Goal: Task Accomplishment & Management: Manage account settings

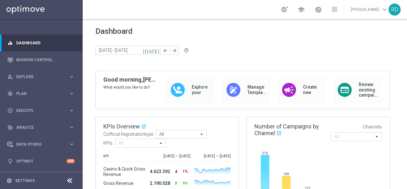
click at [265, 42] on div "Dashboard [DATE] [DATE] - [DATE] arrow_back arrow_forward help_outline" at bounding box center [244, 49] width 299 height 44
click at [32, 91] on div "gps_fixed Plan" at bounding box center [37, 94] width 61 height 6
click at [33, 105] on link "Target Groups" at bounding box center [42, 106] width 50 height 5
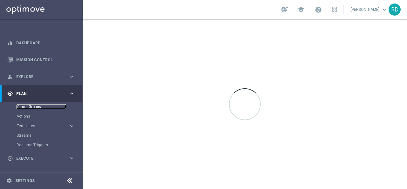
scroll to position [32, 0]
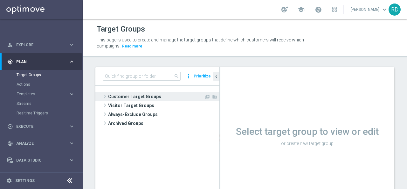
click at [102, 98] on span at bounding box center [105, 96] width 6 height 8
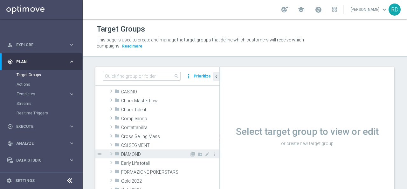
click at [111, 152] on span at bounding box center [111, 153] width 6 height 8
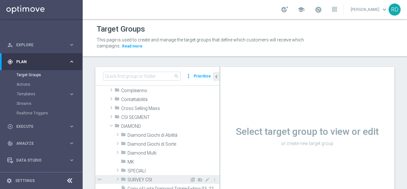
scroll to position [95, 0]
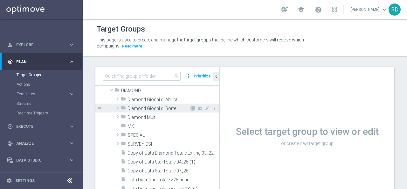
click at [118, 108] on span at bounding box center [117, 108] width 6 height 8
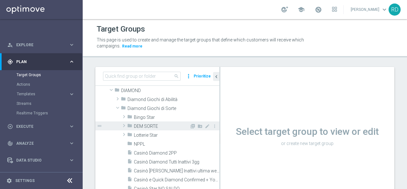
click at [124, 124] on span at bounding box center [124, 125] width 6 height 8
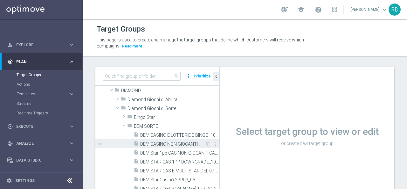
click at [186, 145] on span "DEM CASINO NON GIOCANTI M8_18_08" at bounding box center [172, 143] width 65 height 5
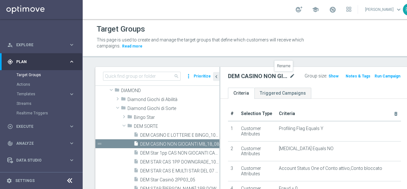
click at [289, 78] on icon "mode_edit" at bounding box center [292, 76] width 6 height 8
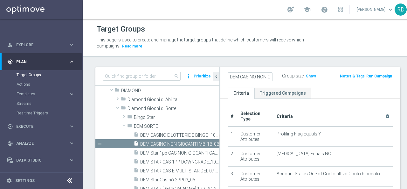
scroll to position [0, 45]
click at [258, 75] on input "DEM CASINO NON GIOCANTI M8_18_08" at bounding box center [250, 76] width 45 height 9
type input "DEM CASINO NON GIOCANTI M8_25_08"
click at [313, 87] on ul "Criteria Triggered Campaigns" at bounding box center [310, 92] width 180 height 11
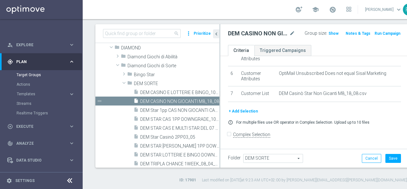
scroll to position [115, 0]
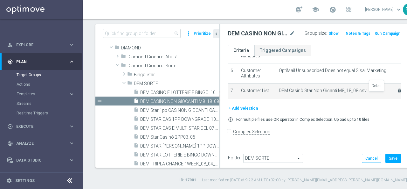
click at [397, 93] on icon "delete_forever" at bounding box center [399, 90] width 5 height 5
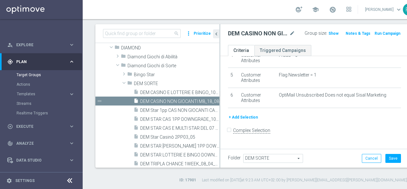
scroll to position [89, 0]
click at [247, 121] on button "+ Add Selection" at bounding box center [243, 117] width 31 height 7
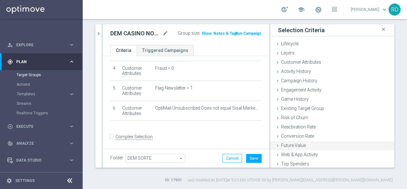
scroll to position [29, 0]
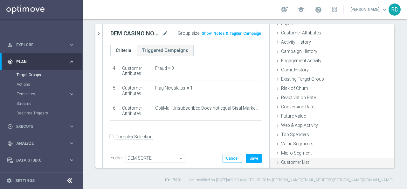
click at [291, 160] on span "Customer List" at bounding box center [295, 161] width 28 height 5
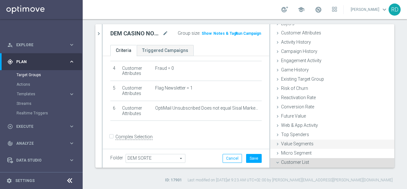
scroll to position [87, 0]
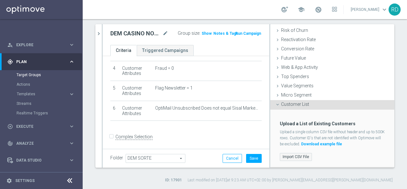
click at [291, 155] on label "Import CSV File" at bounding box center [296, 157] width 32 height 8
click at [0, 0] on input "Import CSV File" at bounding box center [0, 0] width 0 height 0
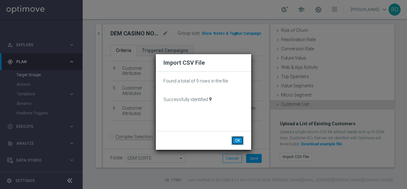
click at [237, 139] on button "OK" at bounding box center [237, 140] width 12 height 9
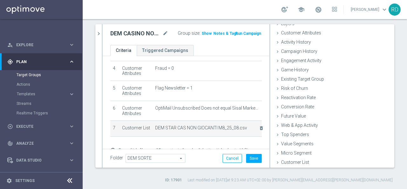
scroll to position [29, 0]
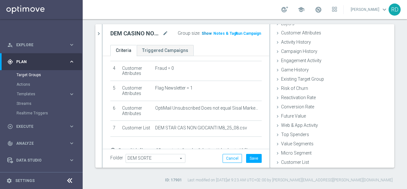
click at [202, 32] on span "Show" at bounding box center [207, 33] width 10 height 4
click at [248, 156] on button "Save" at bounding box center [254, 158] width 16 height 9
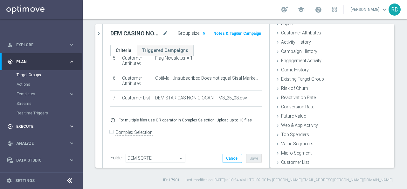
scroll to position [46, 0]
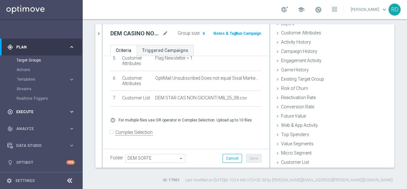
click at [26, 110] on span "Execute" at bounding box center [42, 112] width 52 height 4
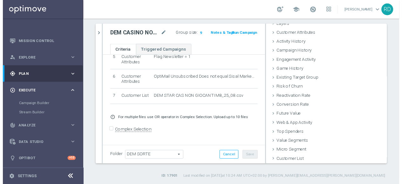
scroll to position [18, 0]
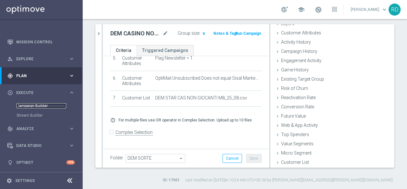
click at [30, 105] on link "Campaign Builder" at bounding box center [42, 105] width 50 height 5
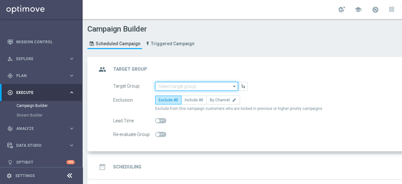
click at [195, 86] on input at bounding box center [196, 86] width 83 height 9
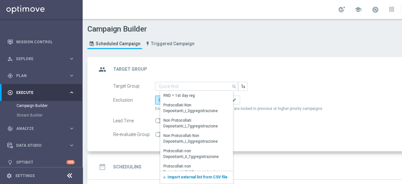
click at [183, 175] on div "add Import external list from CSV file" at bounding box center [196, 177] width 73 height 13
click at [184, 175] on span "Import external list from CSV file" at bounding box center [198, 177] width 60 height 4
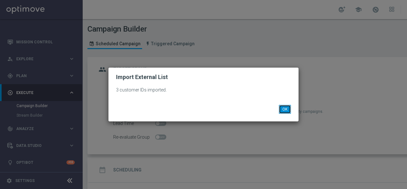
click at [284, 108] on button "OK" at bounding box center [285, 109] width 12 height 9
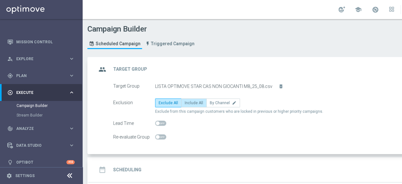
click at [192, 101] on span "Include All" at bounding box center [194, 102] width 18 height 4
click at [189, 102] on input "Include All" at bounding box center [187, 104] width 4 height 4
radio input "true"
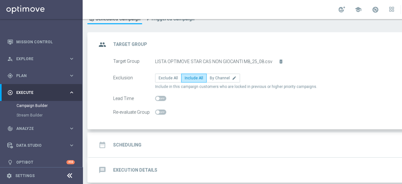
scroll to position [52, 0]
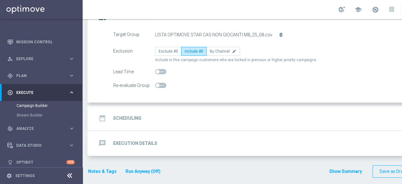
click at [133, 113] on div "date_range Scheduling" at bounding box center [119, 117] width 45 height 11
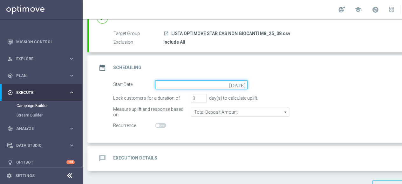
click at [174, 85] on input at bounding box center [201, 84] width 93 height 9
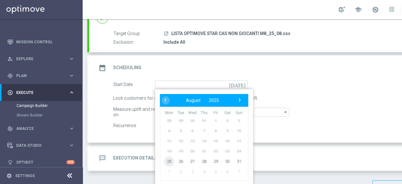
click at [169, 158] on span "25" at bounding box center [169, 161] width 10 height 10
type input "[DATE]"
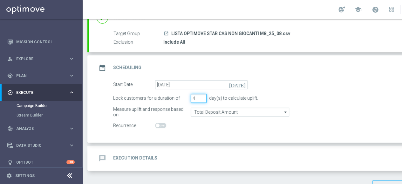
click at [203, 96] on input "4" at bounding box center [199, 98] width 16 height 9
type input "5"
click at [203, 96] on input "5" at bounding box center [199, 98] width 16 height 9
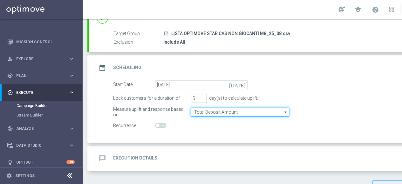
click at [202, 114] on input "Total Deposit Amount" at bounding box center [240, 111] width 99 height 9
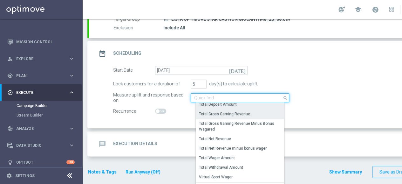
scroll to position [71, 0]
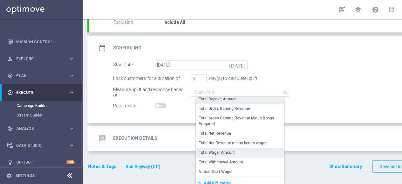
click at [206, 150] on div "Total Wager Amount" at bounding box center [217, 152] width 36 height 6
type input "Total Wager Amount"
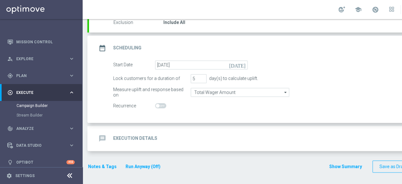
scroll to position [67, 0]
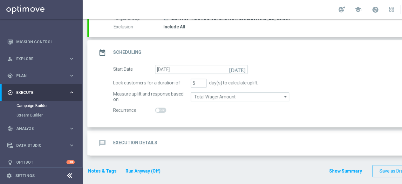
click at [200, 107] on switch at bounding box center [201, 109] width 93 height 5
click at [99, 137] on icon "message" at bounding box center [102, 142] width 11 height 11
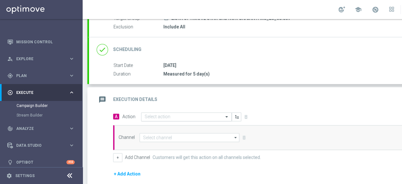
click at [158, 114] on input "text" at bounding box center [180, 116] width 71 height 5
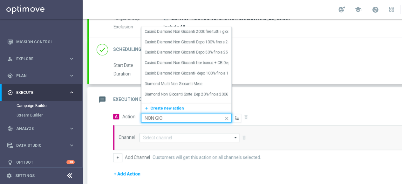
type input "NON GIOC"
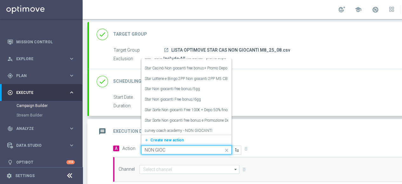
scroll to position [122, 0]
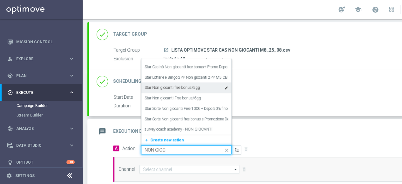
click at [167, 85] on label "Star Non giocanti free bonus/5gg" at bounding box center [172, 87] width 55 height 5
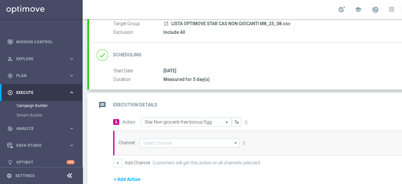
scroll to position [99, 0]
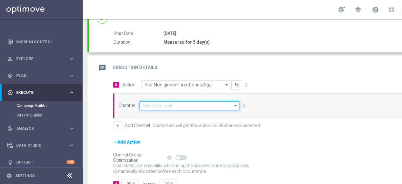
click at [175, 101] on input at bounding box center [190, 105] width 100 height 9
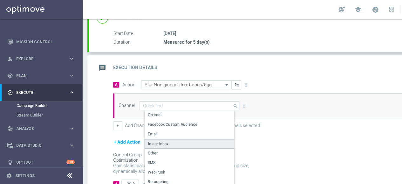
click at [172, 139] on div "In-app Inbox" at bounding box center [192, 144] width 95 height 10
type input "In-app Inbox"
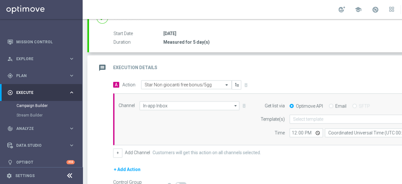
click at [335, 103] on label "Email" at bounding box center [340, 106] width 11 height 6
click at [333, 104] on input "Email" at bounding box center [331, 106] width 4 height 4
radio input "true"
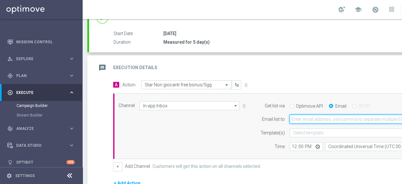
click at [315, 114] on input "email" at bounding box center [366, 118] width 152 height 9
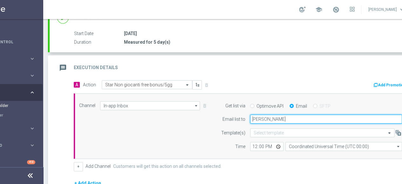
type input "[PERSON_NAME][EMAIL_ADDRESS][PERSON_NAME][DOMAIN_NAME]"
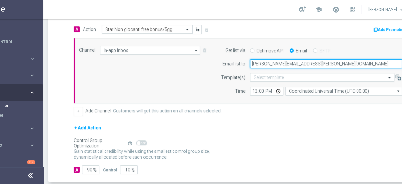
scroll to position [162, 0]
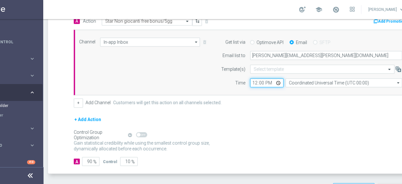
click at [256, 78] on input "12:00" at bounding box center [266, 82] width 33 height 9
type input "11:00"
click at [265, 98] on div "+ Add Channel Customers will get this action on all channels selected." at bounding box center [242, 102] width 336 height 9
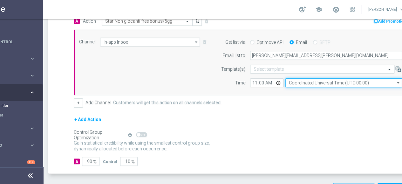
click at [315, 78] on input "Coordinated Universal Time (UTC 00:00)" at bounding box center [343, 82] width 117 height 9
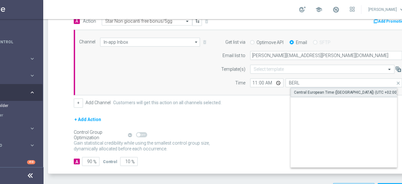
click at [319, 89] on div "Central European Time ([GEOGRAPHIC_DATA]) (UTC +02:00)" at bounding box center [346, 92] width 104 height 6
type input "Central European Time ([GEOGRAPHIC_DATA]) (UTC +02:00)"
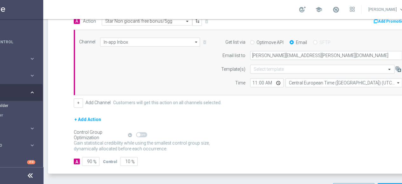
click at [157, 63] on div "Channel In-app Inbox In-app Inbox arrow_drop_down Show Selected 1 of 20 Optimail" at bounding box center [240, 63] width 333 height 50
click at [88, 157] on input "90" at bounding box center [90, 161] width 17 height 9
type input "1"
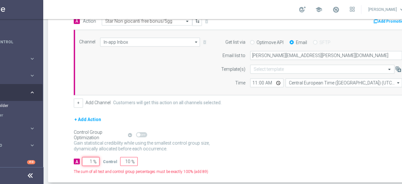
type input "99"
type input "10"
type input "90"
type input "100"
type input "0"
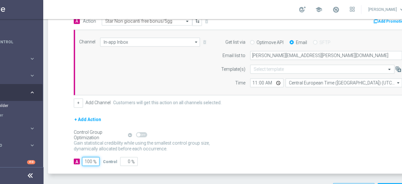
type input "100"
click at [243, 138] on div "Gain statistical credibility while using the smallest control group size, dynam…" at bounding box center [242, 145] width 336 height 15
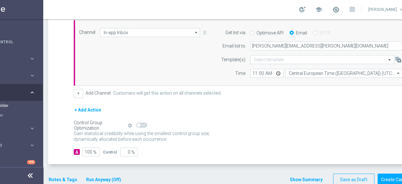
scroll to position [179, 0]
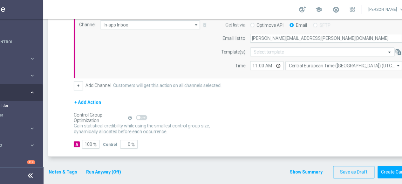
click at [62, 168] on button "Notes & Tags" at bounding box center [63, 172] width 30 height 8
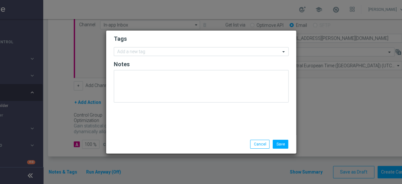
scroll to position [0, 39]
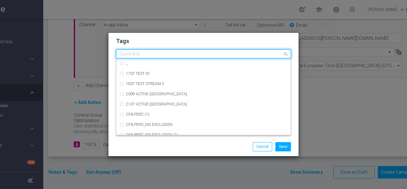
click at [132, 57] on div at bounding box center [201, 55] width 164 height 6
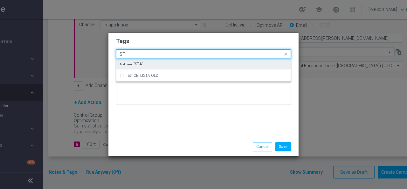
type input "S"
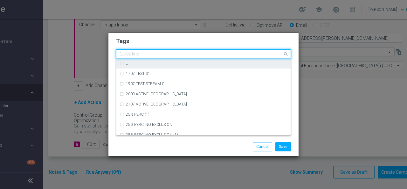
type input "a"
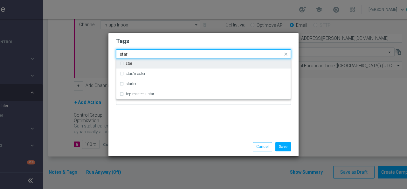
click at [139, 63] on div "star" at bounding box center [207, 63] width 162 height 4
type input "star"
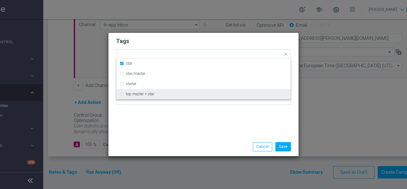
click at [155, 115] on div "Tags Quick find × star star star/master starter top master + star Notes" at bounding box center [203, 85] width 190 height 104
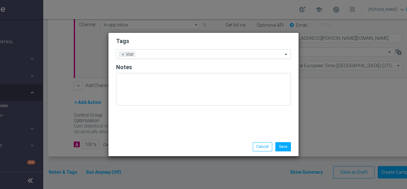
click at [162, 55] on input "text" at bounding box center [210, 54] width 145 height 5
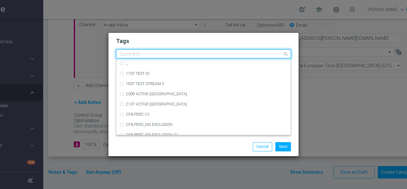
type input "u"
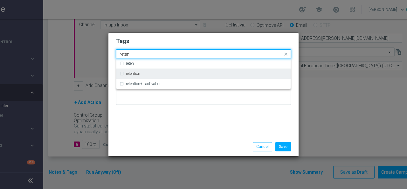
click at [160, 73] on div "retention" at bounding box center [207, 74] width 162 height 4
type input "reten"
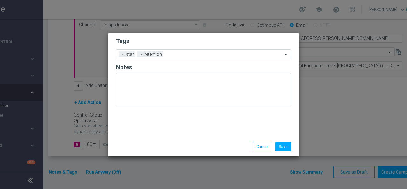
drag, startPoint x: 153, startPoint y: 120, endPoint x: 175, endPoint y: 61, distance: 63.0
click at [159, 114] on div "Tags Add a new tag × star × retention Notes" at bounding box center [203, 85] width 190 height 104
click at [174, 53] on input "text" at bounding box center [224, 54] width 117 height 5
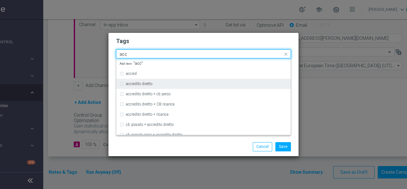
click at [167, 82] on div "accredito diretto" at bounding box center [204, 84] width 168 height 10
type input "acc"
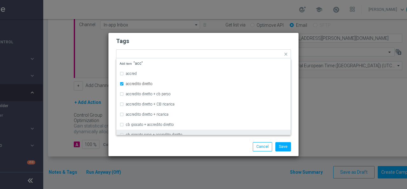
click at [174, 141] on div "Save Cancel" at bounding box center [203, 146] width 190 height 18
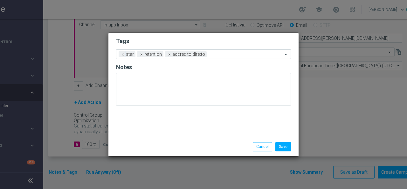
click at [222, 54] on input "text" at bounding box center [245, 54] width 73 height 5
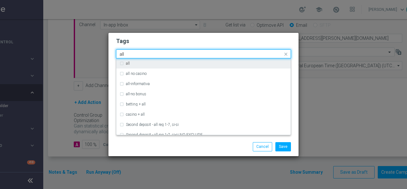
click at [193, 64] on div "all" at bounding box center [207, 63] width 162 height 4
type input "all"
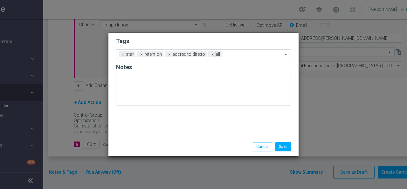
click at [185, 144] on div "Save Cancel" at bounding box center [234, 146] width 123 height 9
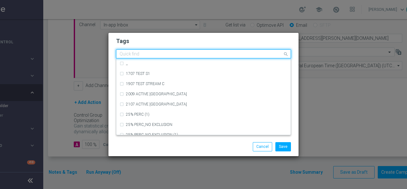
click at [245, 52] on div "Quick find × star × retention × accredito diretto × all" at bounding box center [199, 54] width 166 height 8
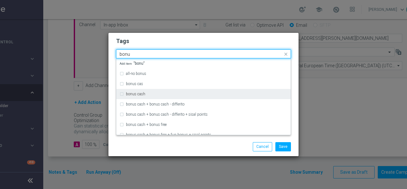
drag, startPoint x: 198, startPoint y: 82, endPoint x: 198, endPoint y: 92, distance: 9.9
click at [198, 92] on div "all-no bonus bonus cas bonus cash bonus cash + bonus cash - differito bonus cas…" at bounding box center [203, 96] width 174 height 76
click at [182, 95] on div "bonus cash" at bounding box center [207, 94] width 162 height 4
type input "bonu"
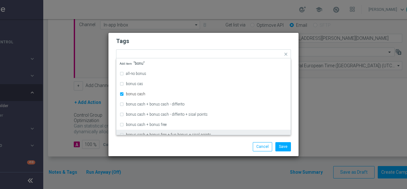
click at [189, 147] on div "Save Cancel" at bounding box center [234, 146] width 123 height 9
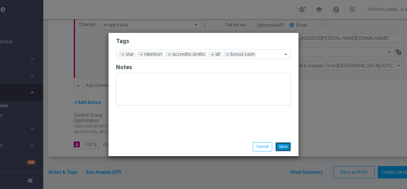
click at [281, 145] on button "Save" at bounding box center [283, 146] width 16 height 9
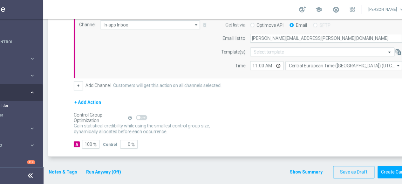
click at [304, 119] on div "Control Group Optimization Self Optimizing Campaign help_outline" at bounding box center [242, 117] width 336 height 7
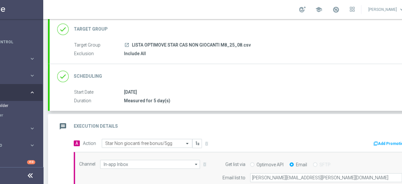
scroll to position [64, 0]
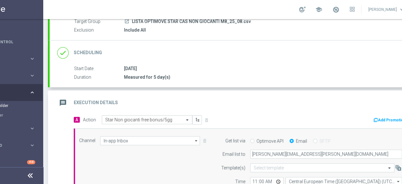
click at [67, 97] on icon "message" at bounding box center [62, 102] width 11 height 11
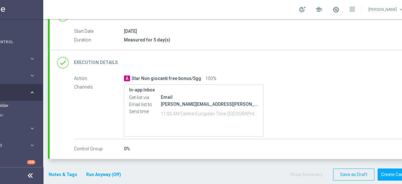
scroll to position [104, 0]
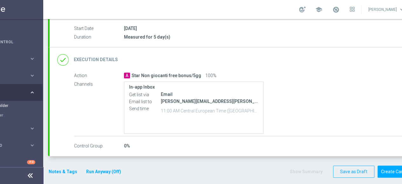
click at [68, 168] on button "Notes & Tags" at bounding box center [63, 172] width 30 height 8
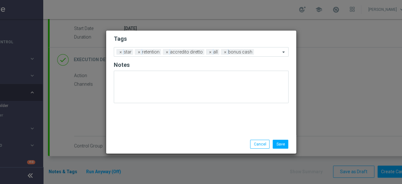
scroll to position [0, 39]
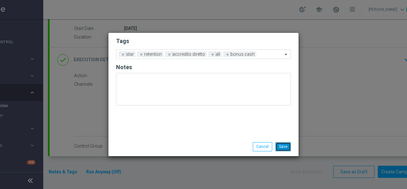
drag, startPoint x: 281, startPoint y: 146, endPoint x: 261, endPoint y: 147, distance: 19.7
click at [281, 146] on button "Save" at bounding box center [283, 146] width 16 height 9
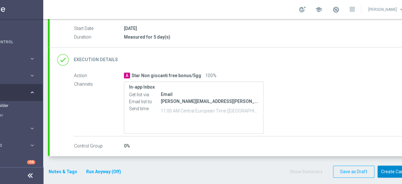
drag, startPoint x: 391, startPoint y: 171, endPoint x: 357, endPoint y: 104, distance: 75.1
click at [365, 102] on form "done Target Group keyboard_arrow_down Target Group launch LISTA OPTIMOVE STAR C…" at bounding box center [234, 65] width 372 height 224
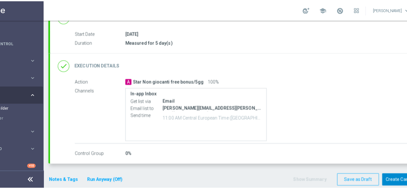
scroll to position [104, 0]
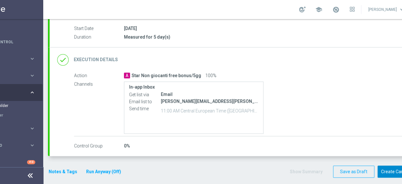
click at [387, 170] on button "Create Campaign" at bounding box center [399, 171] width 42 height 12
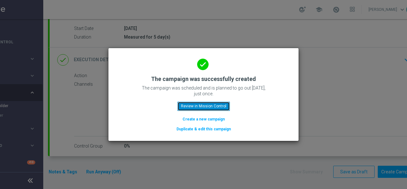
click at [206, 108] on button "Review in Mission Control" at bounding box center [203, 105] width 52 height 9
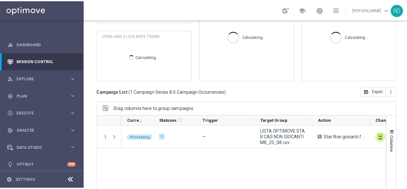
scroll to position [141, 0]
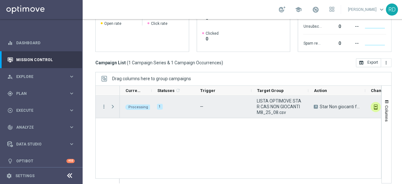
click at [111, 105] on span "Press SPACE to select this row." at bounding box center [113, 106] width 6 height 5
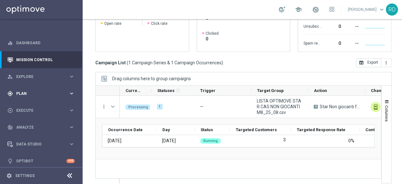
click at [24, 91] on div "gps_fixed Plan" at bounding box center [37, 94] width 61 height 6
click at [19, 126] on span "Templates" at bounding box center [39, 126] width 45 height 4
click at [25, 134] on link "Optimail" at bounding box center [43, 135] width 46 height 5
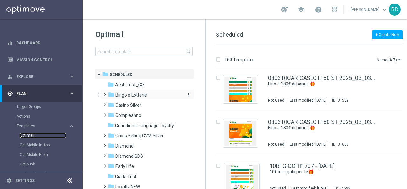
scroll to position [32, 0]
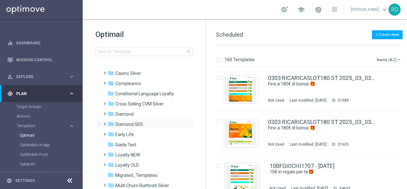
click at [103, 122] on span at bounding box center [103, 121] width 3 height 3
click at [129, 142] on span "Casino Diamond" at bounding box center [137, 144] width 33 height 6
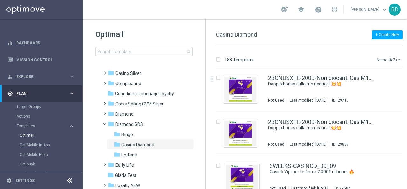
click at [383, 60] on button "Name (A-Z) arrow_drop_down" at bounding box center [389, 60] width 26 height 8
click at [367, 88] on span "Date Modified (Newest)" at bounding box center [378, 88] width 43 height 4
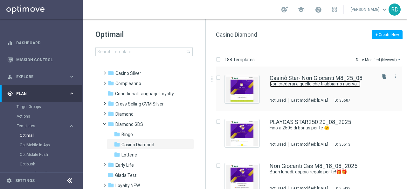
click at [302, 85] on link "Non crederai a quello che ti abbiamo riservato! 🎉" at bounding box center [315, 84] width 91 height 6
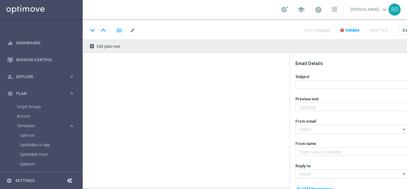
type textarea "200€ di bonus regalo per te! ⭐"
type input "[EMAIL_ADDRESS][DOMAIN_NAME]"
type textarea "Sisal Vip"
type input "[EMAIL_ADDRESS][DOMAIN_NAME]"
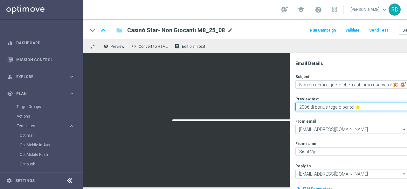
click at [300, 106] on textarea "200€ di bonus regalo per te! ⭐" at bounding box center [351, 106] width 113 height 8
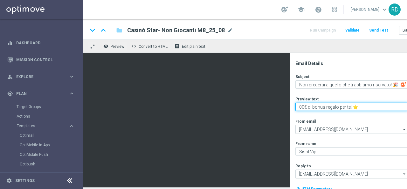
type textarea "300€ di bonus regalo per te! ⭐"
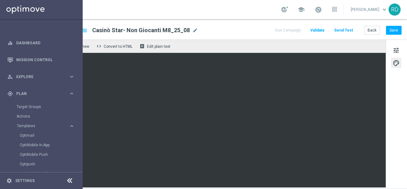
scroll to position [0, 40]
click at [390, 29] on button "Save" at bounding box center [394, 30] width 16 height 9
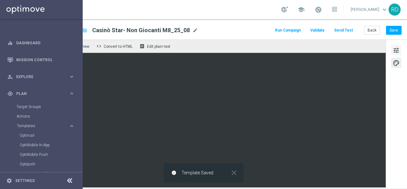
click at [393, 51] on span "tune" at bounding box center [396, 50] width 7 height 8
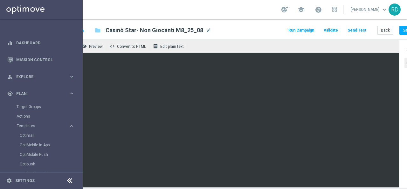
scroll to position [0, 0]
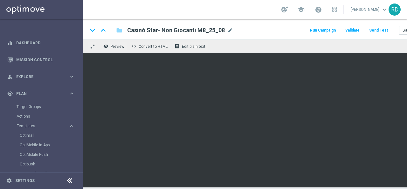
click at [380, 31] on button "Send Test" at bounding box center [378, 30] width 21 height 9
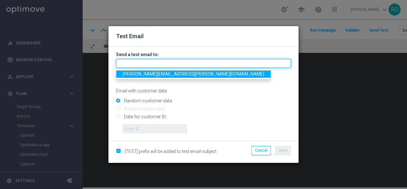
click at [177, 64] on input "text" at bounding box center [203, 63] width 175 height 9
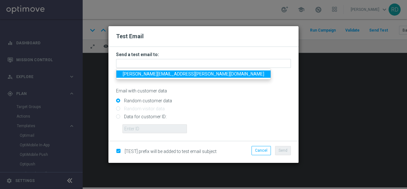
click at [163, 74] on span "[PERSON_NAME][EMAIL_ADDRESS][PERSON_NAME][DOMAIN_NAME]" at bounding box center [193, 73] width 141 height 5
type input "[PERSON_NAME][EMAIL_ADDRESS][PERSON_NAME][DOMAIN_NAME]"
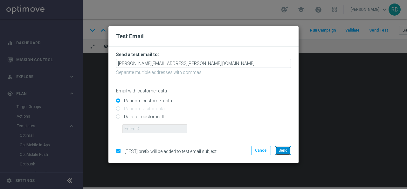
click at [285, 148] on span "Send" at bounding box center [282, 150] width 9 height 4
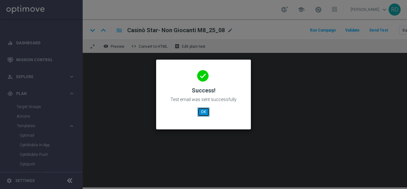
click at [202, 110] on button "OK" at bounding box center [203, 111] width 12 height 9
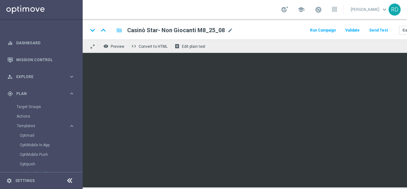
drag, startPoint x: 327, startPoint y: 31, endPoint x: 269, endPoint y: 29, distance: 58.8
click at [269, 29] on div "keyboard_arrow_down keyboard_arrow_up folder Casinò Star- Non Giocanti M8_25_08…" at bounding box center [262, 30] width 349 height 8
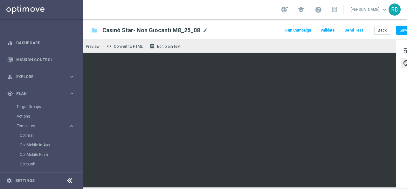
scroll to position [0, 40]
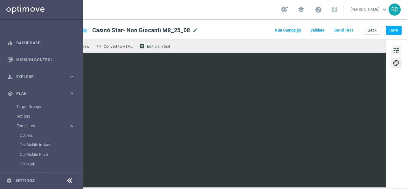
click at [393, 51] on span "tune" at bounding box center [396, 50] width 7 height 8
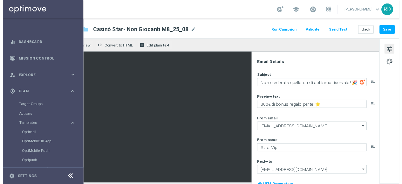
scroll to position [0, 0]
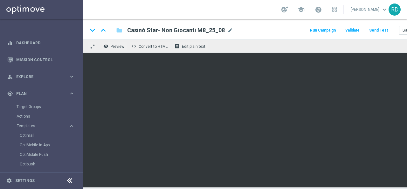
click at [329, 30] on button "Run Campaign" at bounding box center [323, 30] width 28 height 9
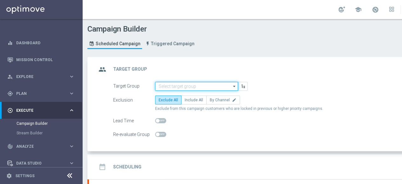
click at [196, 86] on input at bounding box center [196, 86] width 83 height 9
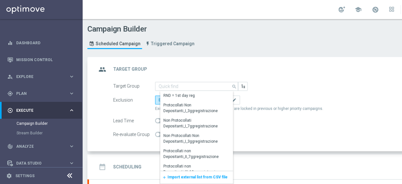
click at [183, 176] on span "Import external list from CSV file" at bounding box center [198, 177] width 60 height 4
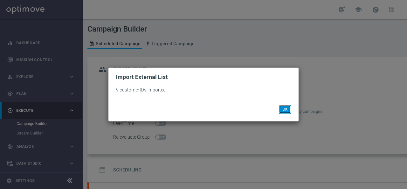
click at [283, 112] on button "OK" at bounding box center [285, 109] width 12 height 9
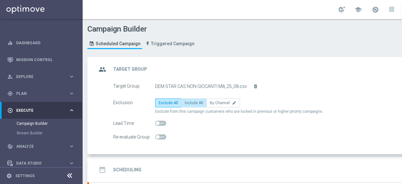
click at [196, 105] on label "Include All" at bounding box center [193, 102] width 25 height 9
click at [189, 105] on input "Include All" at bounding box center [187, 104] width 4 height 4
radio input "true"
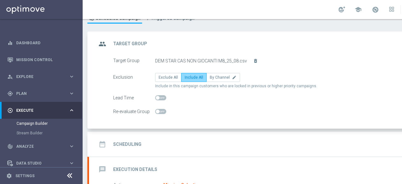
scroll to position [64, 0]
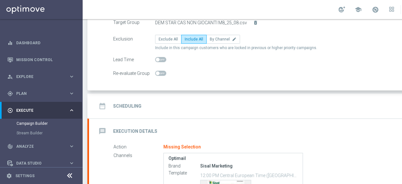
click at [129, 105] on h2 "Scheduling" at bounding box center [127, 106] width 28 height 6
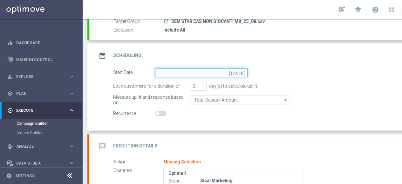
click at [173, 72] on input at bounding box center [201, 72] width 93 height 9
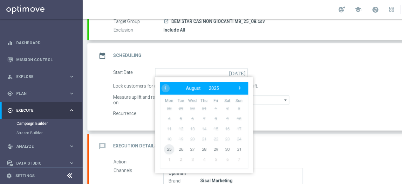
click at [170, 148] on span "25" at bounding box center [169, 149] width 10 height 10
type input "[DATE]"
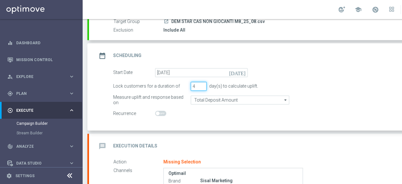
click at [202, 84] on input "4" at bounding box center [199, 86] width 16 height 9
type input "5"
click at [202, 84] on input "5" at bounding box center [199, 86] width 16 height 9
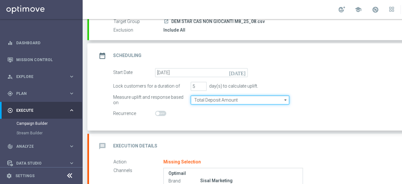
click at [204, 96] on input "Total Deposit Amount" at bounding box center [240, 99] width 99 height 9
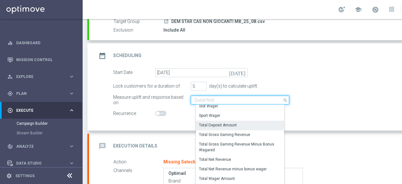
scroll to position [146, 0]
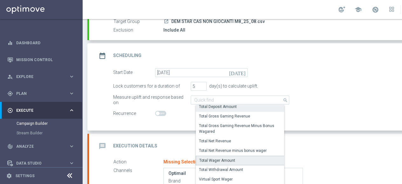
click at [211, 157] on div "Total Wager Amount" at bounding box center [217, 160] width 36 height 6
type input "Total Wager Amount"
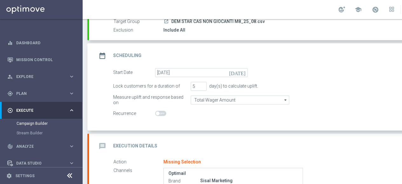
drag, startPoint x: 183, startPoint y: 107, endPoint x: 181, endPoint y: 103, distance: 4.3
click at [183, 106] on form "Start Date [DATE] [DATE] Lock customers for a duration of 5 day(s) to calculate…" at bounding box center [281, 93] width 336 height 50
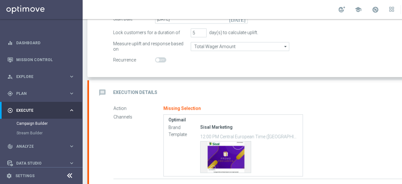
scroll to position [127, 0]
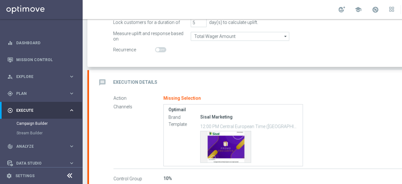
click at [127, 79] on h2 "Execution Details" at bounding box center [135, 82] width 44 height 6
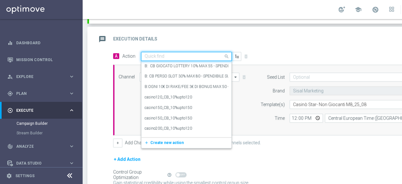
click at [159, 56] on input "text" at bounding box center [180, 56] width 71 height 5
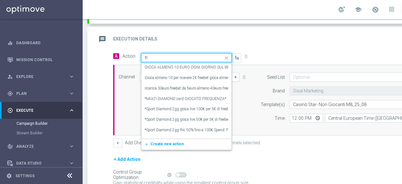
type input "f"
type input "non giocanti"
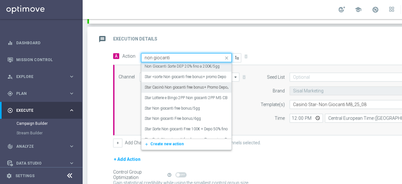
scroll to position [113, 0]
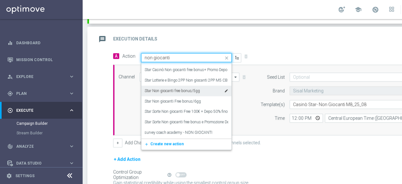
click at [170, 91] on label "Star Non giocanti free bonus/5gg" at bounding box center [172, 90] width 55 height 5
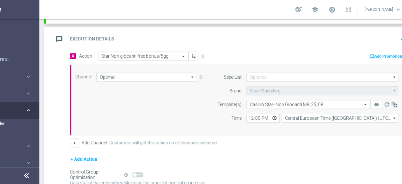
scroll to position [0, 56]
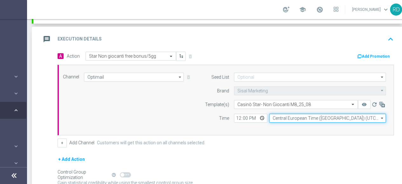
click at [283, 117] on input "Central European Time ([GEOGRAPHIC_DATA]) (UTC +02:00)" at bounding box center [327, 117] width 117 height 9
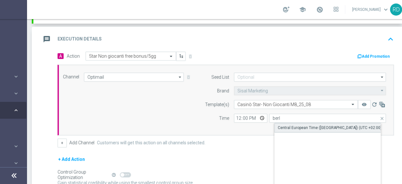
click at [294, 125] on div "Central European Time ([GEOGRAPHIC_DATA]) (UTC +02:00)" at bounding box center [330, 128] width 104 height 6
type input "Central European Time ([GEOGRAPHIC_DATA]) (UTC +02:00)"
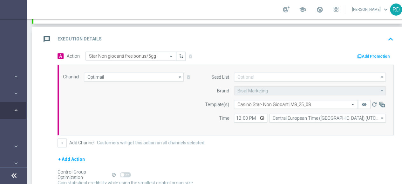
click at [173, 107] on div "Channel Optimail Optimail arrow_drop_down Drag here to set row groups Drag here…" at bounding box center [224, 99] width 333 height 55
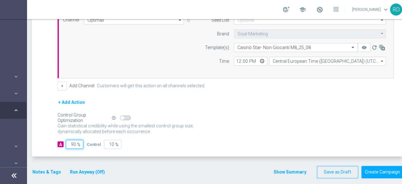
click at [74, 144] on input "90" at bounding box center [74, 144] width 17 height 9
type input "1"
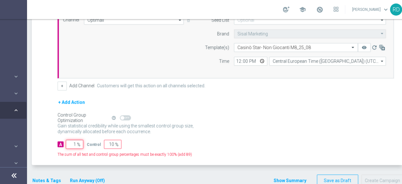
type input "99"
type input "10"
type input "90"
type input "100"
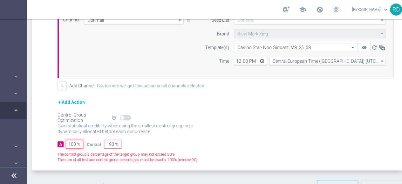
type input "0"
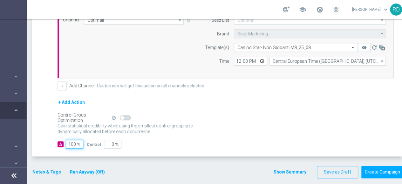
type input "100"
click at [213, 129] on div "Gain statistical credibility while using the smallest control group size, dynam…" at bounding box center [226, 128] width 336 height 15
click at [47, 169] on button "Notes & Tags" at bounding box center [47, 172] width 30 height 8
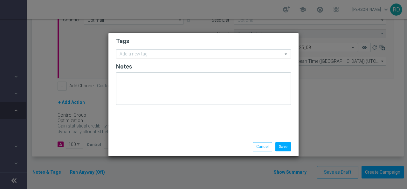
click at [143, 54] on input "text" at bounding box center [201, 54] width 163 height 5
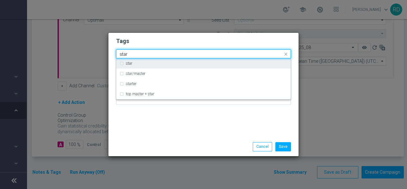
click at [141, 64] on div "star" at bounding box center [207, 63] width 162 height 4
type input "star"
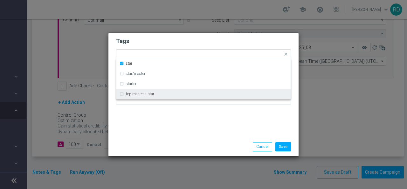
click at [144, 120] on div "Tags Quick find × star star star/master starter top master + star Notes" at bounding box center [203, 85] width 190 height 104
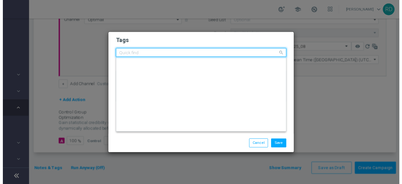
scroll to position [0, 0]
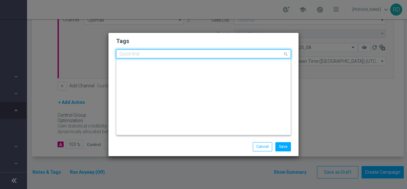
click at [179, 52] on div "Quick find × star" at bounding box center [199, 54] width 166 height 8
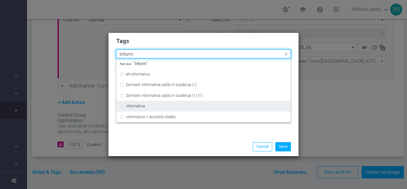
click at [162, 104] on div "informativa" at bounding box center [204, 106] width 168 height 10
type input "inform"
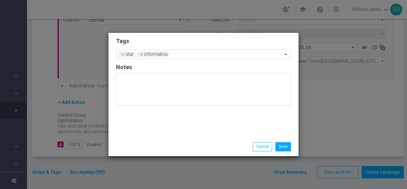
drag, startPoint x: 155, startPoint y: 136, endPoint x: 164, endPoint y: 132, distance: 10.5
click at [155, 136] on div "Tags Add a new tag × star × informativa Notes" at bounding box center [203, 85] width 190 height 104
click at [285, 146] on button "Save" at bounding box center [283, 146] width 16 height 9
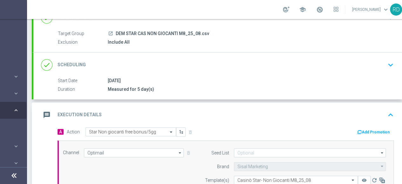
scroll to position [64, 0]
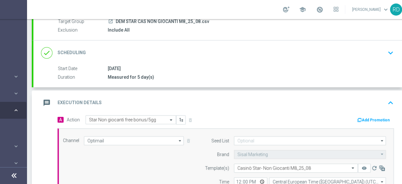
click at [48, 101] on icon "message" at bounding box center [46, 102] width 11 height 11
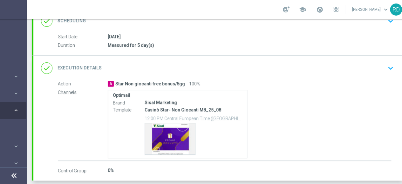
scroll to position [120, 0]
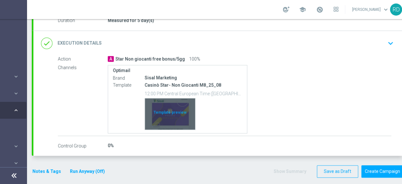
click at [168, 103] on div "Template preview" at bounding box center [170, 113] width 50 height 31
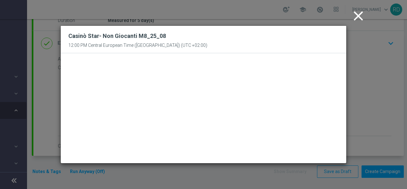
click at [358, 16] on icon "close" at bounding box center [358, 16] width 16 height 16
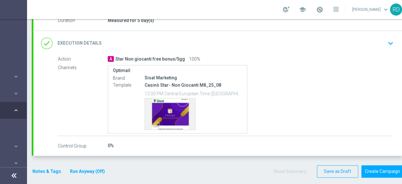
click at [52, 169] on button "Notes & Tags" at bounding box center [47, 171] width 30 height 8
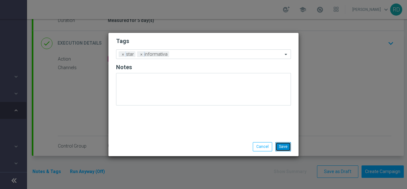
click at [284, 145] on button "Save" at bounding box center [283, 146] width 16 height 9
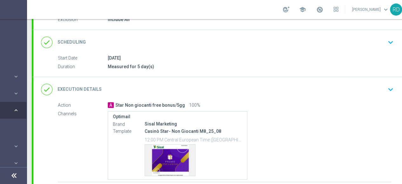
scroll to position [88, 0]
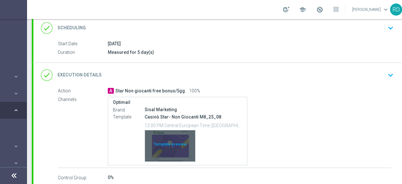
click at [170, 130] on div "Template preview" at bounding box center [170, 145] width 50 height 31
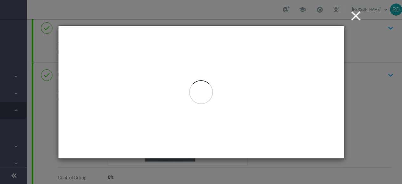
scroll to position [0, 56]
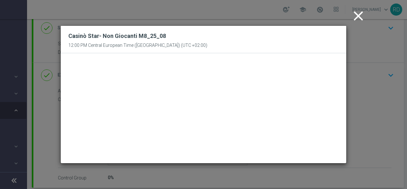
click at [359, 18] on icon "close" at bounding box center [358, 16] width 16 height 16
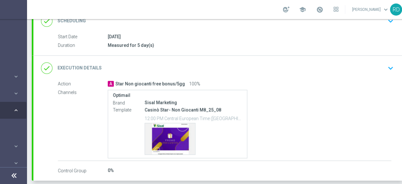
scroll to position [120, 0]
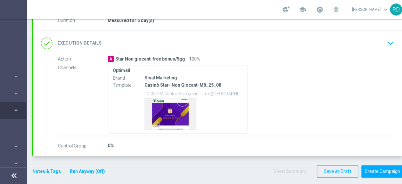
click at [52, 169] on button "Notes & Tags" at bounding box center [47, 171] width 30 height 8
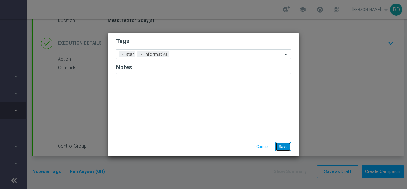
click at [281, 144] on button "Save" at bounding box center [283, 146] width 16 height 9
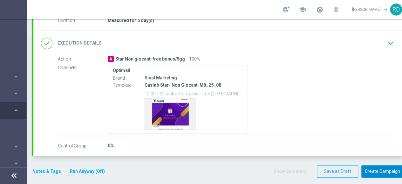
click at [386, 167] on button "Create Campaign" at bounding box center [382, 171] width 42 height 12
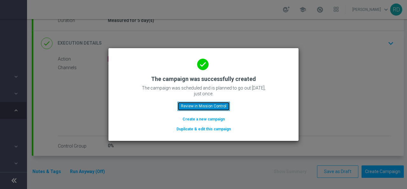
click at [195, 104] on button "Review in Mission Control" at bounding box center [203, 105] width 52 height 9
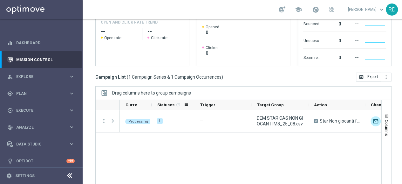
scroll to position [141, 0]
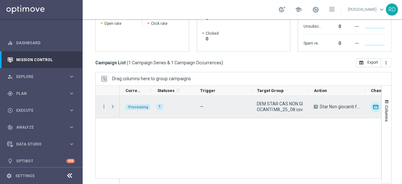
click at [111, 106] on span "Press SPACE to select this row." at bounding box center [113, 106] width 6 height 5
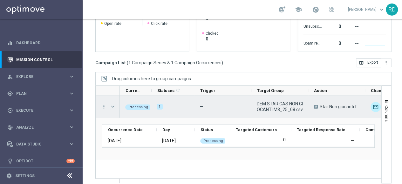
click at [113, 105] on span "Press SPACE to select this row." at bounding box center [113, 106] width 6 height 5
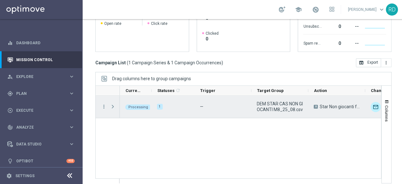
click at [113, 105] on span "Press SPACE to select this row." at bounding box center [113, 106] width 6 height 5
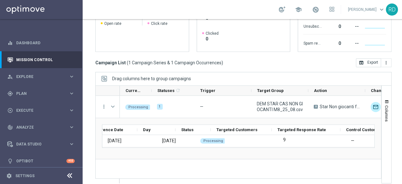
scroll to position [0, 146]
